Goal: Information Seeking & Learning: Learn about a topic

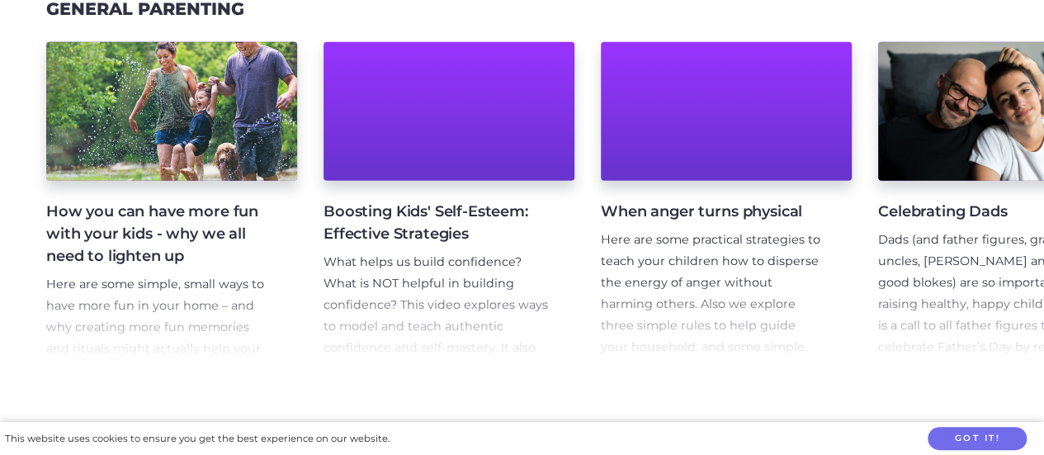
scroll to position [2147, 0]
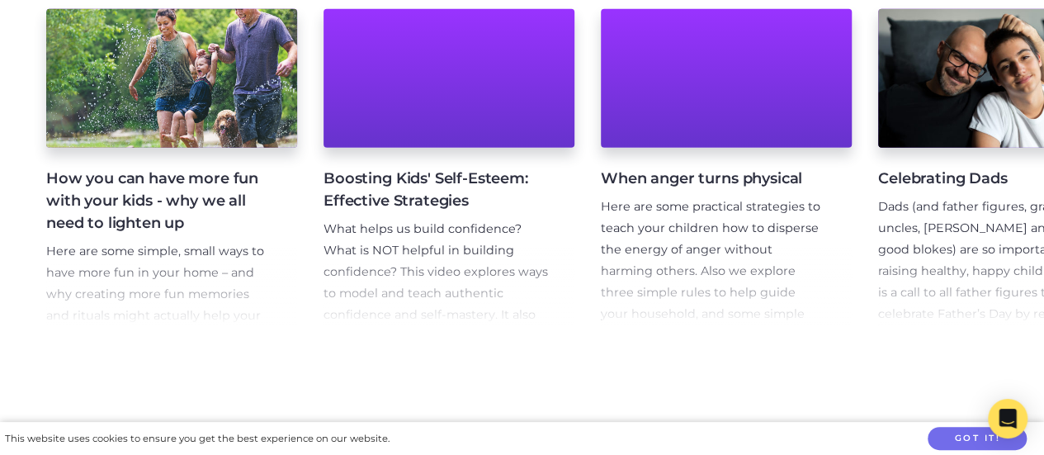
click at [394, 212] on h4 "Boosting Kids' Self-Esteem: Effective Strategies" at bounding box center [436, 190] width 225 height 45
